Goal: Task Accomplishment & Management: Use online tool/utility

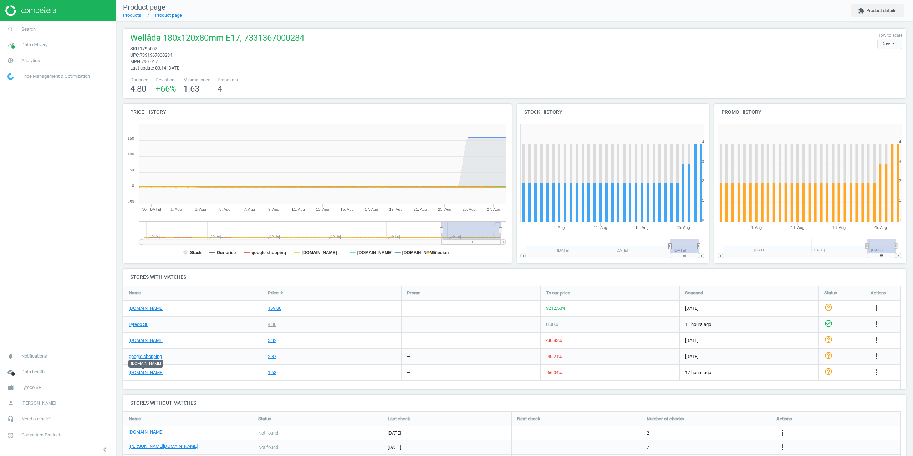
click at [882, 377] on div "more_vert" at bounding box center [882, 373] width 35 height 16
drag, startPoint x: 879, startPoint y: 375, endPoint x: 873, endPoint y: 373, distance: 6.2
click at [877, 374] on icon "more_vert" at bounding box center [876, 372] width 9 height 9
click at [796, 389] on link "Edit URL/product option" at bounding box center [821, 389] width 98 height 11
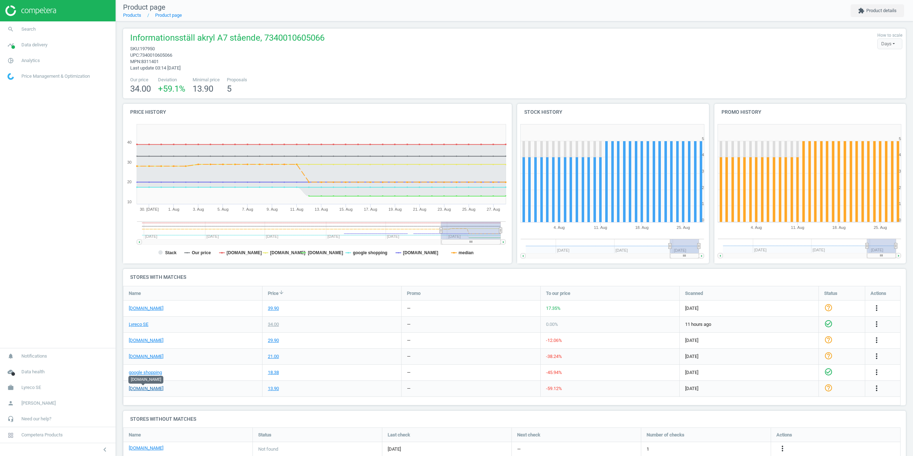
drag, startPoint x: 146, startPoint y: 389, endPoint x: 135, endPoint y: 389, distance: 10.7
click at [875, 388] on icon "more_vert" at bounding box center [876, 388] width 9 height 9
click at [802, 406] on link "Edit URL/product option" at bounding box center [821, 405] width 98 height 11
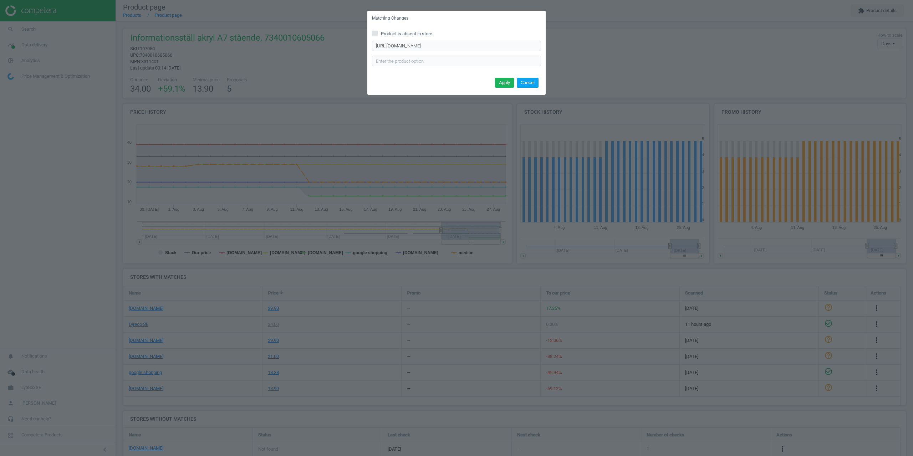
click at [535, 82] on button "Cancel" at bounding box center [528, 83] width 22 height 10
